Goal: Task Accomplishment & Management: Complete application form

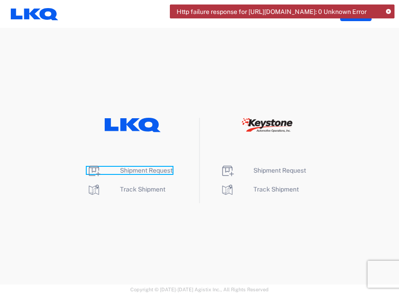
click at [151, 167] on span "Shipment Request" at bounding box center [146, 170] width 53 height 7
click at [391, 13] on icon at bounding box center [388, 11] width 5 height 5
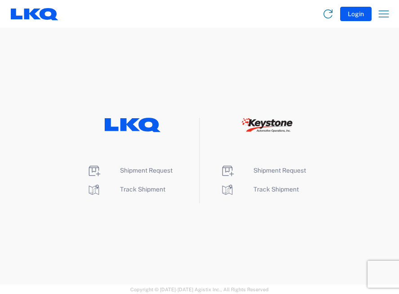
click at [153, 183] on li "Track Shipment" at bounding box center [133, 190] width 92 height 14
click at [155, 188] on span "Track Shipment" at bounding box center [142, 189] width 45 height 7
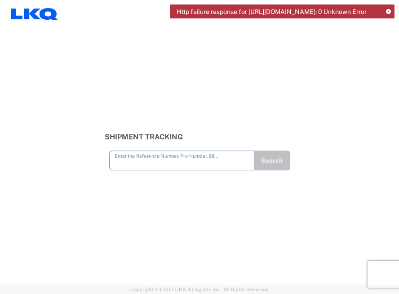
click at [166, 167] on input "text" at bounding box center [182, 160] width 134 height 16
type input "56683687"
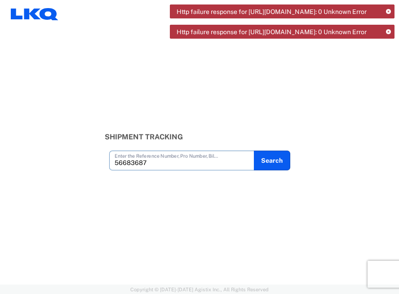
click at [391, 38] on div "Http failure response for https://app.agistix.com/fs/api/legacy-shipment-search…" at bounding box center [282, 32] width 225 height 14
click at [388, 35] on icon at bounding box center [388, 32] width 5 height 5
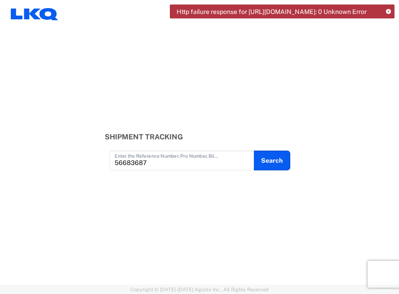
click at [388, 13] on icon at bounding box center [388, 11] width 5 height 5
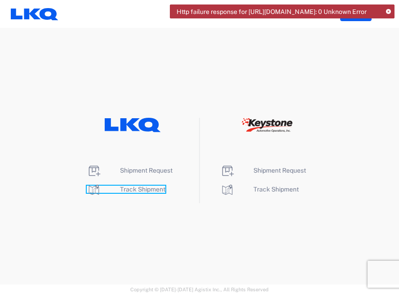
click at [128, 189] on span "Track Shipment" at bounding box center [142, 189] width 45 height 7
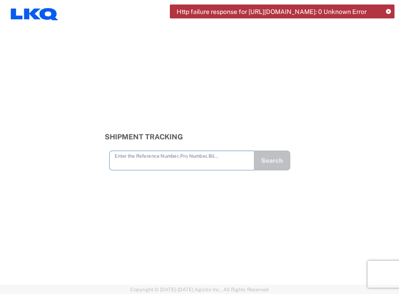
click at [134, 159] on input "text" at bounding box center [182, 160] width 134 height 16
type input "56683687"
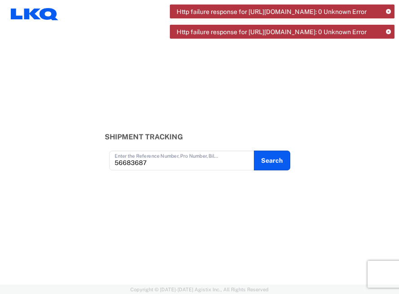
click at [387, 12] on icon at bounding box center [388, 11] width 5 height 5
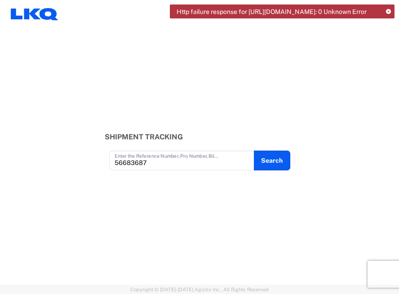
click at [388, 13] on icon at bounding box center [388, 11] width 5 height 5
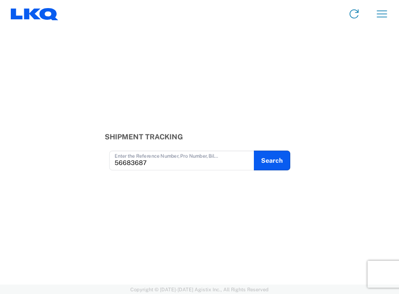
click at [45, 11] on icon at bounding box center [49, 14] width 19 height 12
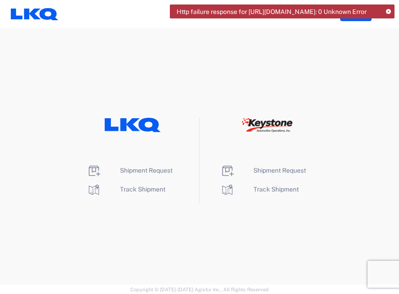
click at [151, 165] on li "Shipment Request" at bounding box center [133, 171] width 92 height 14
click at [133, 167] on span "Shipment Request" at bounding box center [146, 170] width 53 height 7
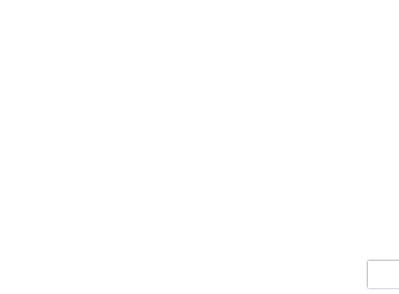
click at [200, 62] on agx-forms-root at bounding box center [199, 147] width 399 height 294
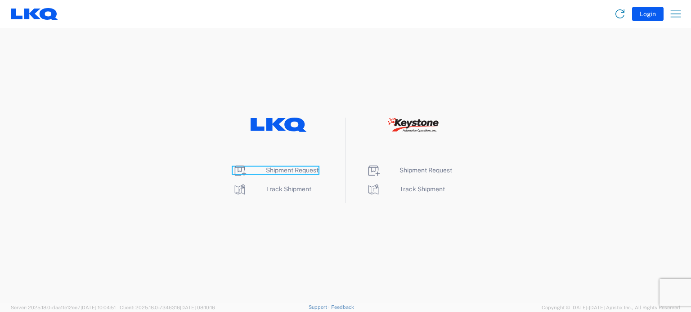
click at [315, 173] on span "Shipment Request" at bounding box center [292, 170] width 53 height 7
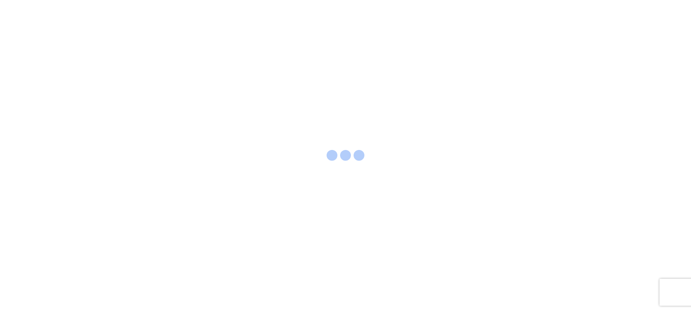
select select "FULL"
select select "LBS"
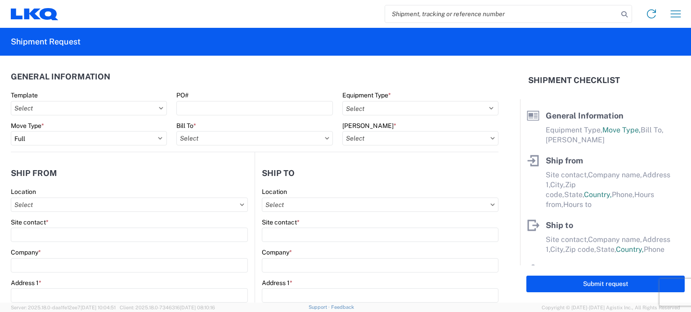
click at [417, 14] on input "search" at bounding box center [501, 13] width 233 height 17
type input "56683687"
